Goal: Task Accomplishment & Management: Complete application form

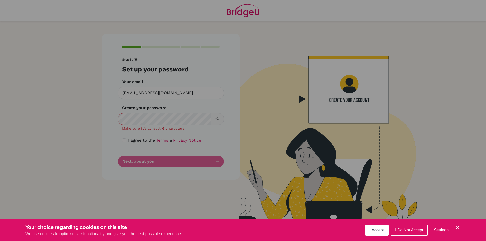
click button "Cookie Control Close Icon" at bounding box center [458, 228] width 6 height 6
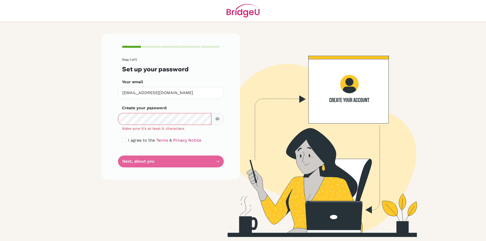
click at [217, 119] on icon "button" at bounding box center [217, 119] width 4 height 4
click at [51, 114] on main "Step 1 of 5 Set up your password Your email [EMAIL_ADDRESS][DOMAIN_NAME] Invali…" at bounding box center [243, 120] width 486 height 241
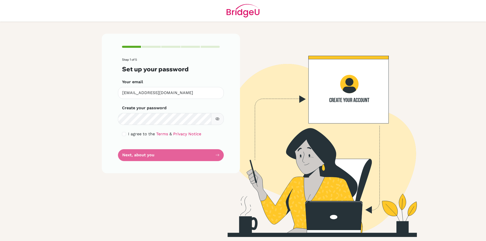
click at [121, 134] on div "Step 1 of 5 Set up your password Your email [EMAIL_ADDRESS][DOMAIN_NAME] Invali…" at bounding box center [171, 104] width 138 height 140
click at [119, 132] on div "Step 1 of 5 Set up your password Your email [EMAIL_ADDRESS][DOMAIN_NAME] Invali…" at bounding box center [171, 104] width 138 height 140
click at [120, 134] on div "Step 1 of 5 Set up your password Your email [EMAIL_ADDRESS][DOMAIN_NAME] Invali…" at bounding box center [171, 104] width 138 height 140
click at [126, 136] on div "I agree to the Terms & Privacy Notice" at bounding box center [171, 134] width 98 height 6
click at [125, 135] on input "checkbox" at bounding box center [124, 134] width 4 height 4
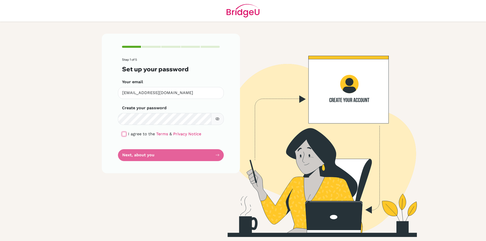
checkbox input "true"
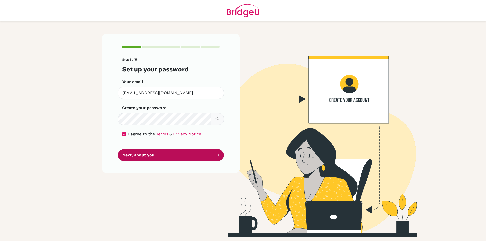
click at [148, 155] on button "Next, about you" at bounding box center [171, 155] width 106 height 12
